Goal: Entertainment & Leisure: Consume media (video, audio)

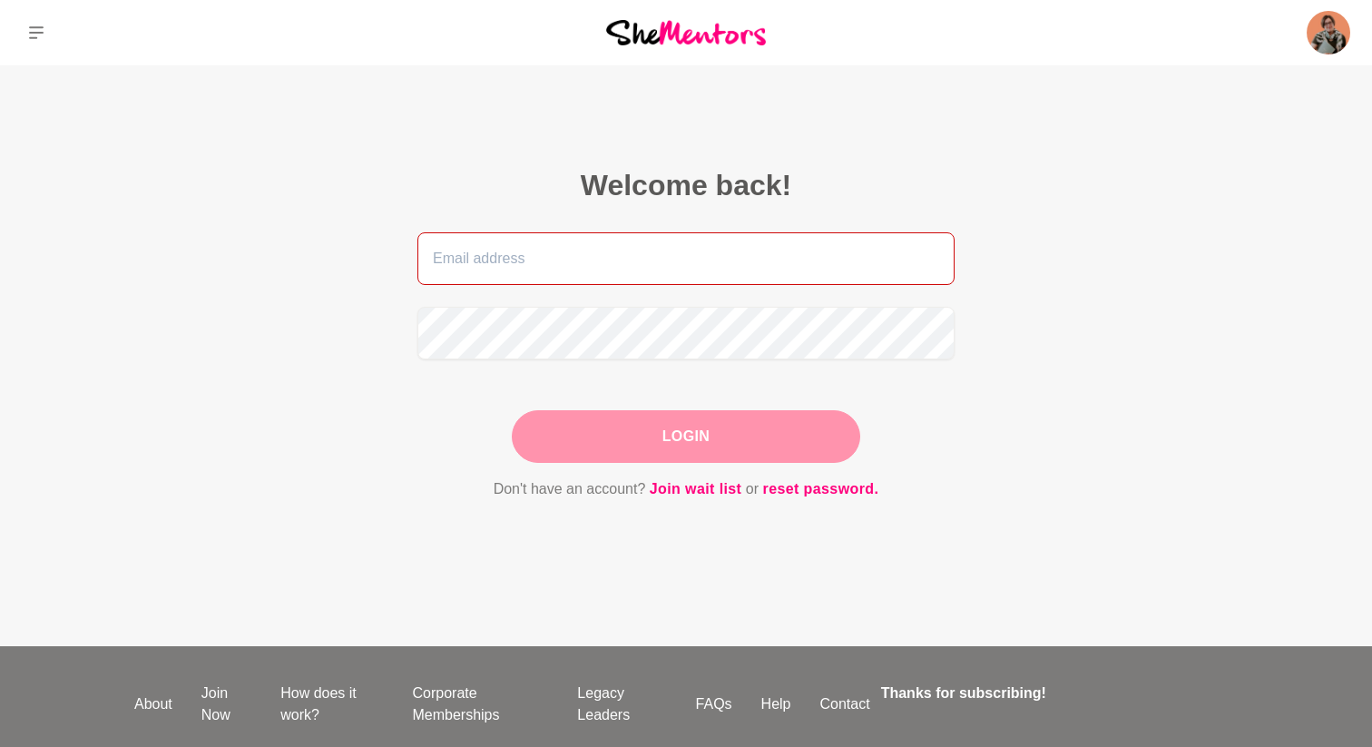
click at [675, 262] on input "email" at bounding box center [686, 258] width 537 height 53
type input "[EMAIL_ADDRESS][DOMAIN_NAME]"
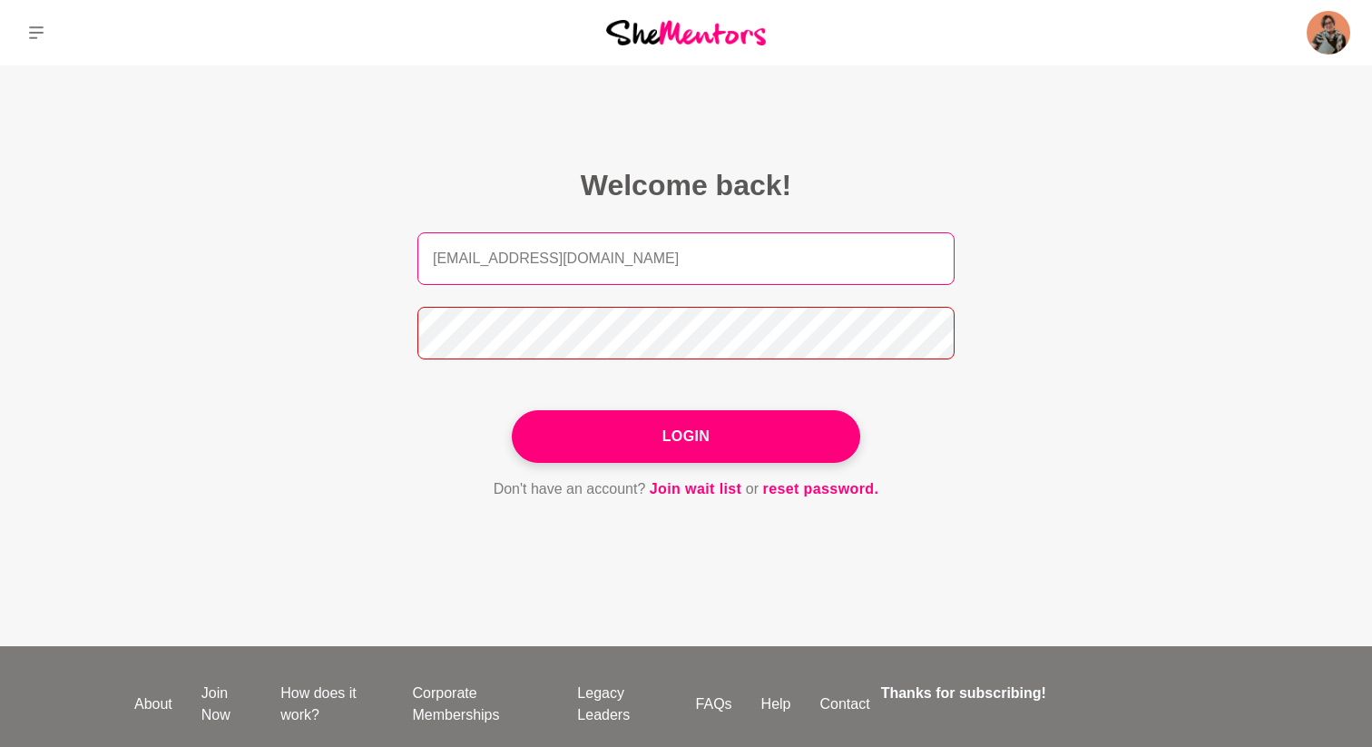
click at [512, 410] on button "Login" at bounding box center [686, 436] width 349 height 53
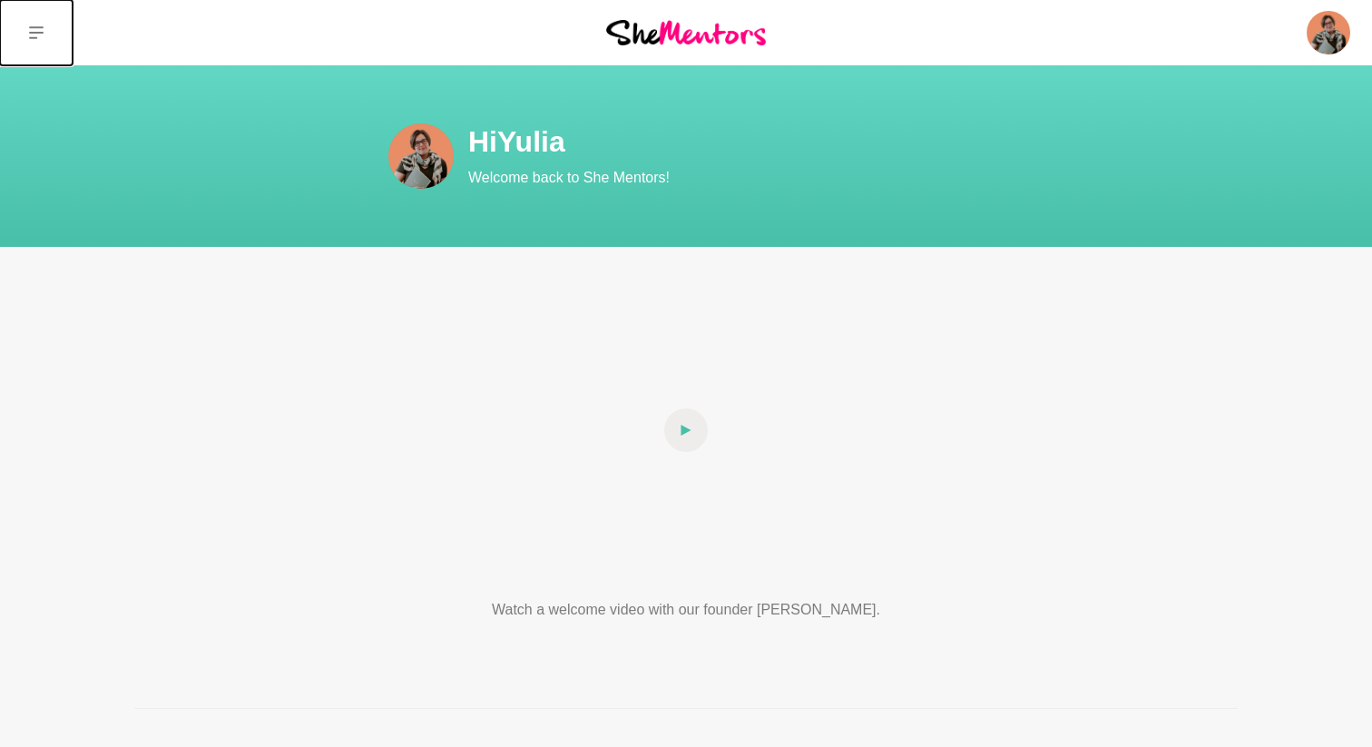
click at [31, 28] on icon at bounding box center [36, 32] width 15 height 13
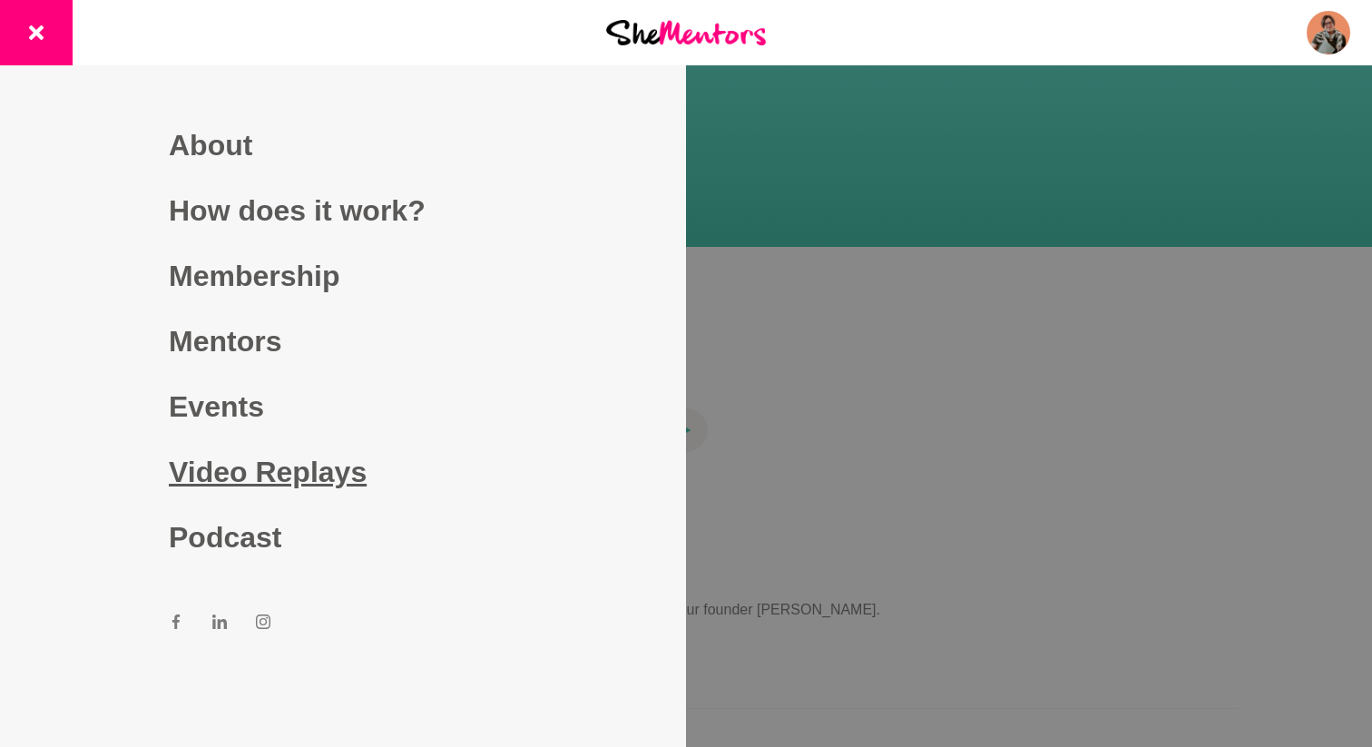
click at [256, 475] on link "Video Replays" at bounding box center [343, 471] width 349 height 65
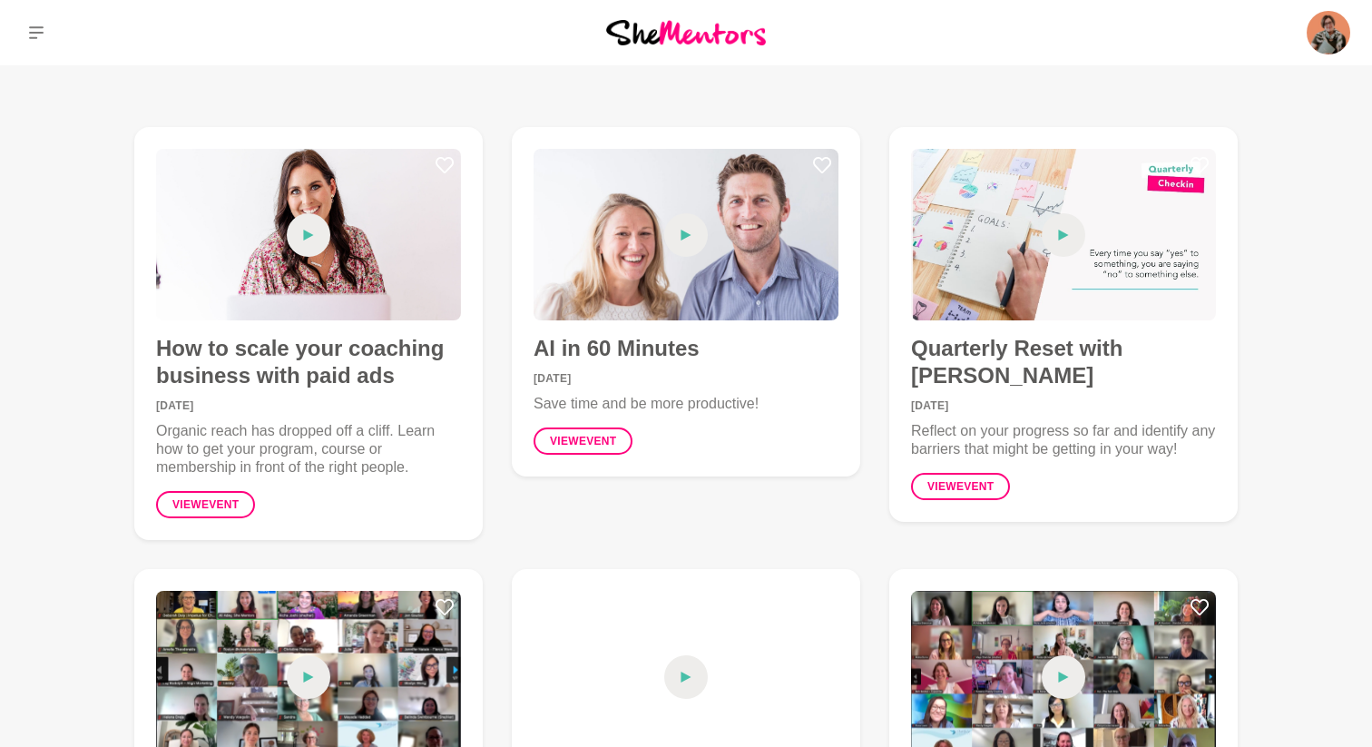
click at [224, 354] on h4 "How to scale your coaching business with paid ads" at bounding box center [308, 362] width 305 height 54
click at [292, 243] on span at bounding box center [309, 235] width 44 height 44
